Goal: Task Accomplishment & Management: Manage account settings

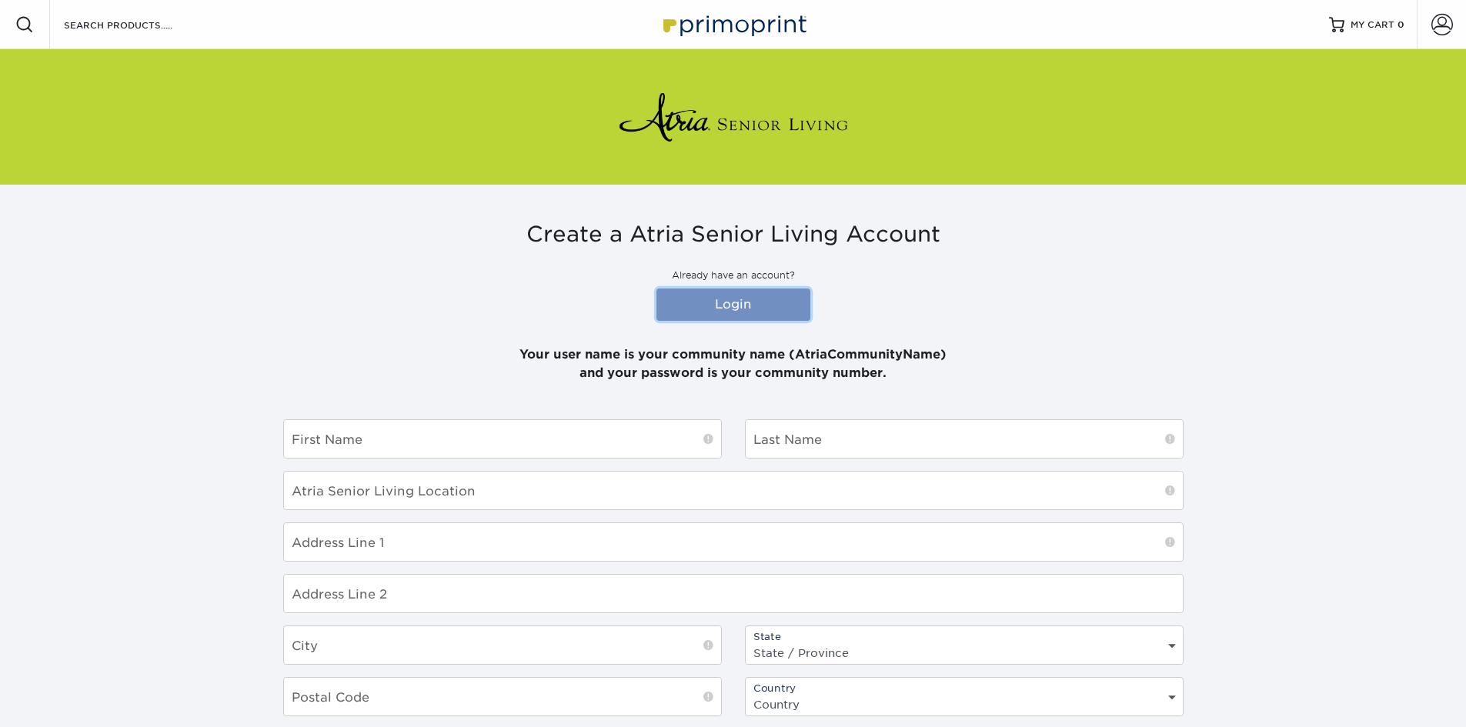
click at [783, 305] on link "Login" at bounding box center [734, 305] width 154 height 32
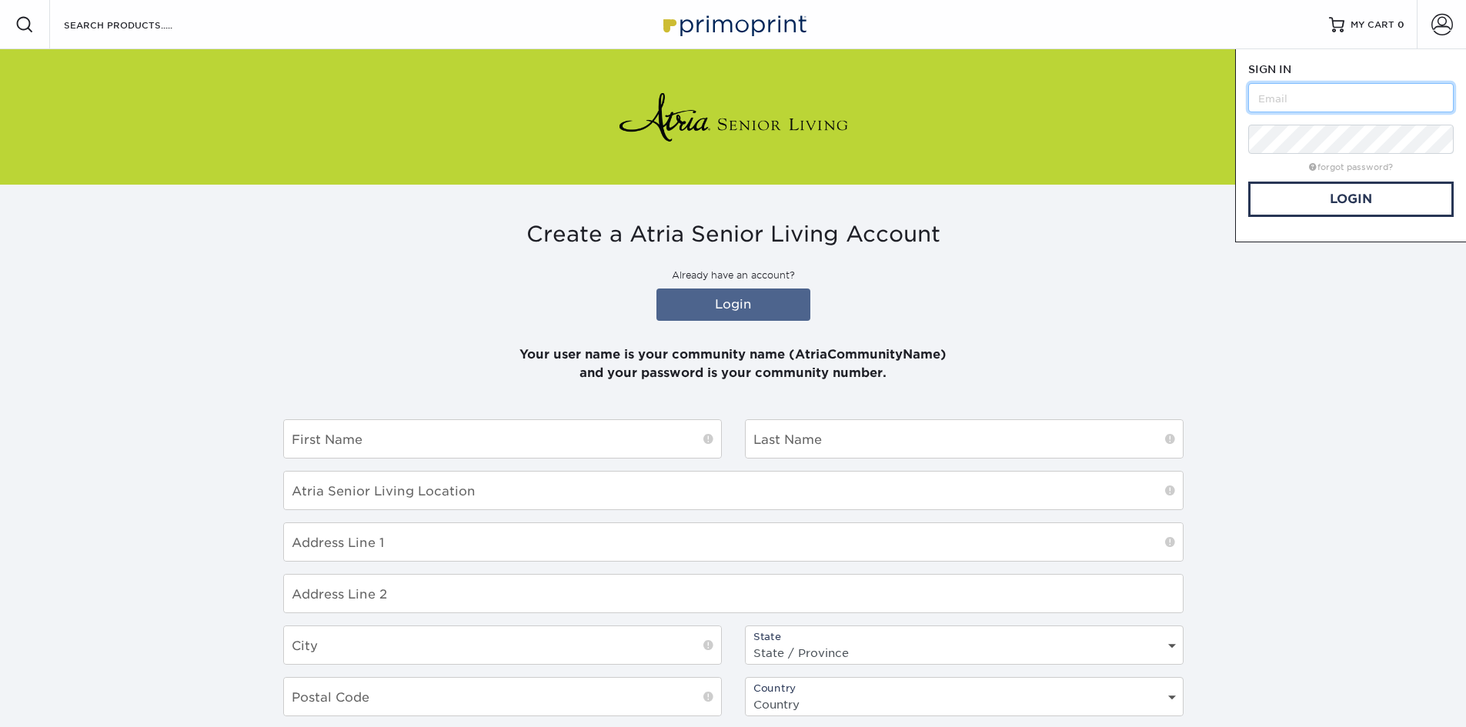
click at [1372, 95] on input "text" at bounding box center [1350, 97] width 205 height 29
type input "AtriaBethlehem"
click at [1275, 201] on link "Login" at bounding box center [1350, 199] width 205 height 35
